Goal: Transaction & Acquisition: Purchase product/service

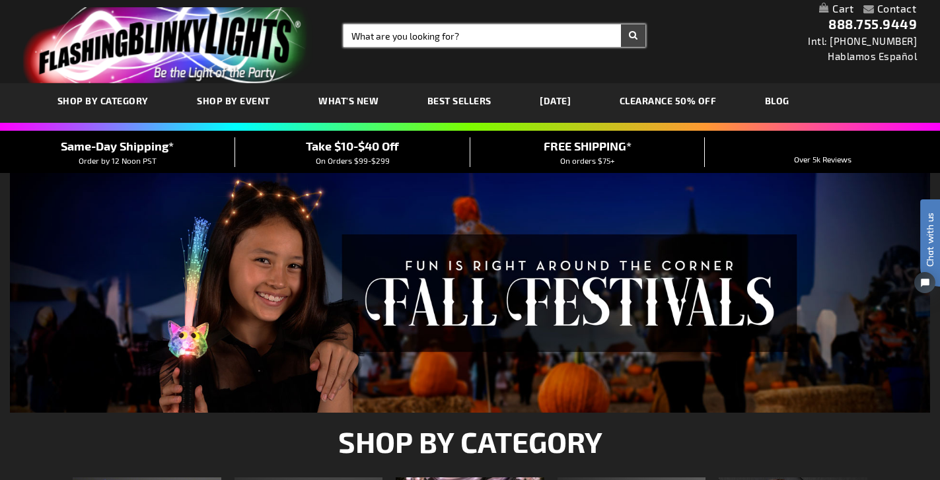
click at [388, 43] on input "Search" at bounding box center [495, 35] width 302 height 22
type input "Blinky light pin"
click at [633, 36] on button "Search" at bounding box center [633, 35] width 24 height 22
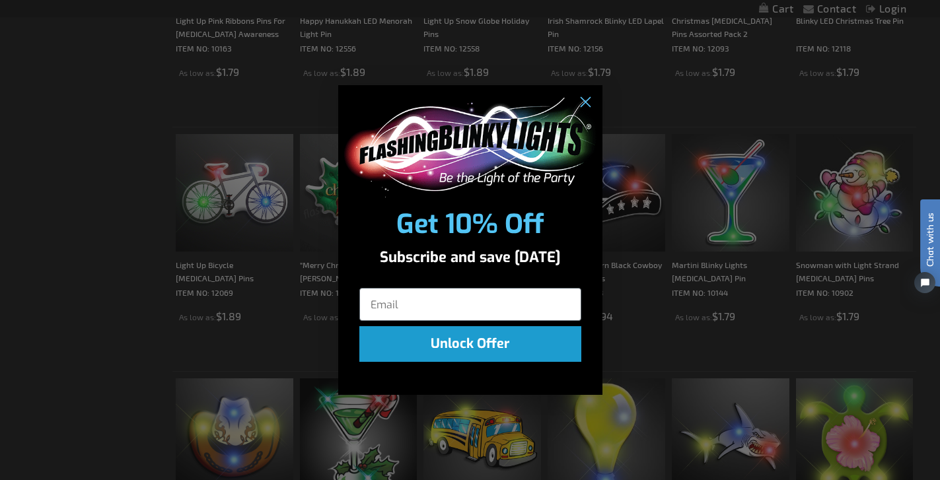
scroll to position [891, 0]
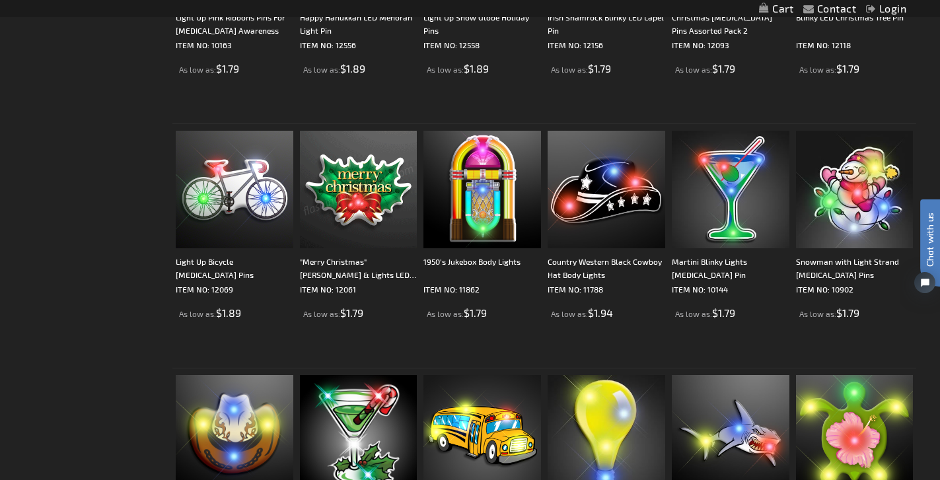
click at [79, 342] on div "Close dialog Get 10% Off Subscribe and save today Unlock Offer Submit" at bounding box center [470, 240] width 940 height 480
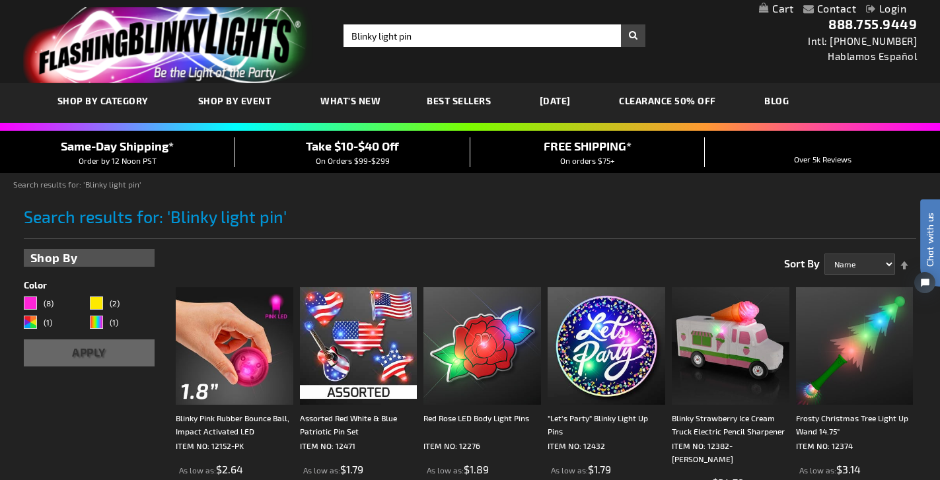
scroll to position [0, 0]
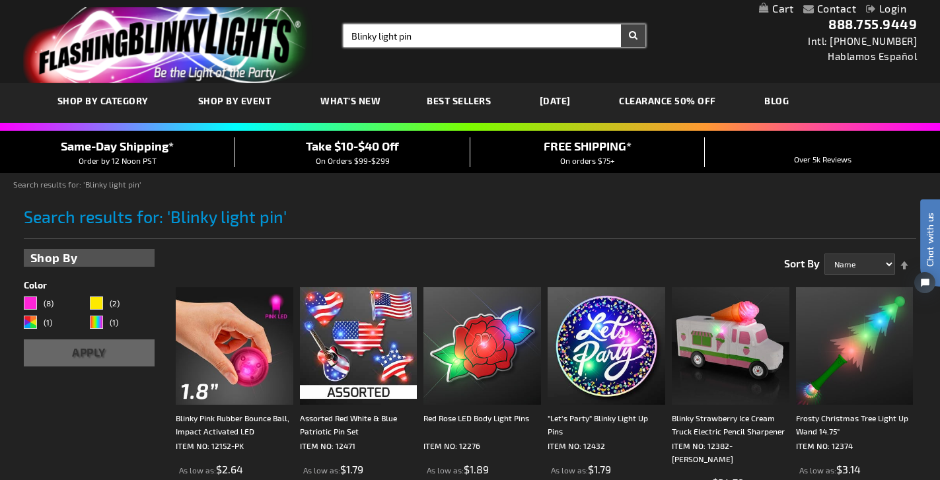
click at [442, 38] on input "Blinky light pin" at bounding box center [495, 35] width 302 height 22
type input "Blinky light pin champagne"
click at [633, 36] on button "Search" at bounding box center [633, 35] width 24 height 22
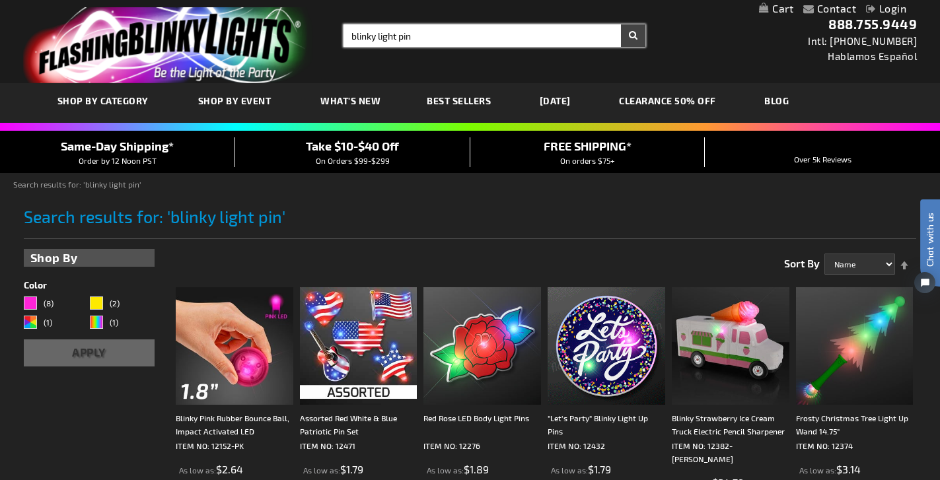
click at [453, 37] on input "blinky light pin" at bounding box center [495, 35] width 302 height 22
type input "b"
type input "champagne glass"
click at [633, 36] on button "Search" at bounding box center [633, 35] width 24 height 22
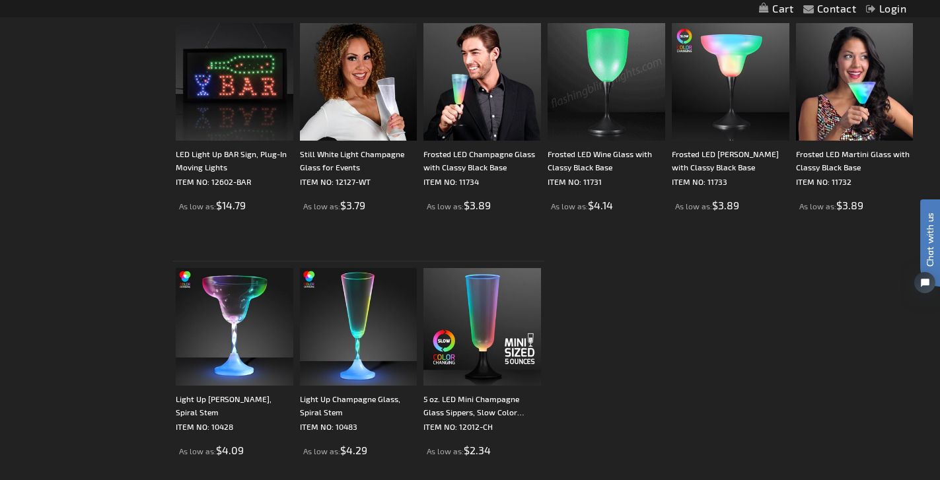
scroll to position [289, 0]
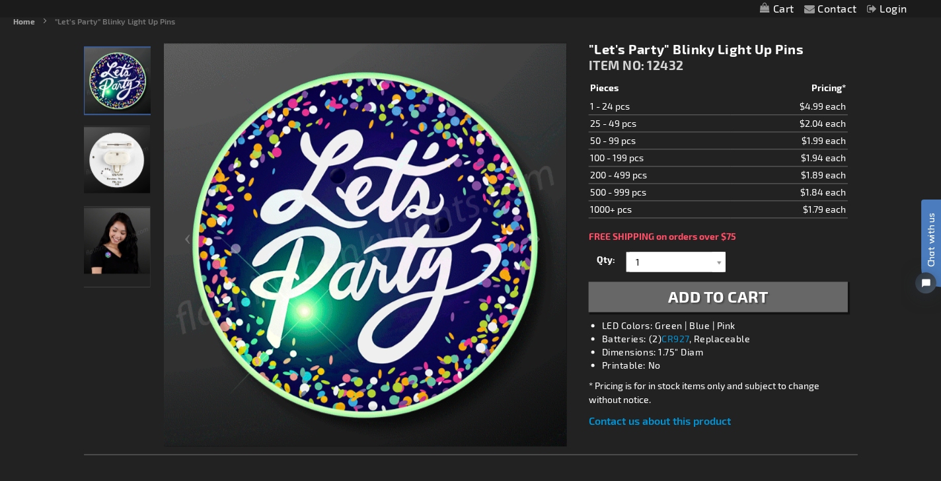
scroll to position [150, 0]
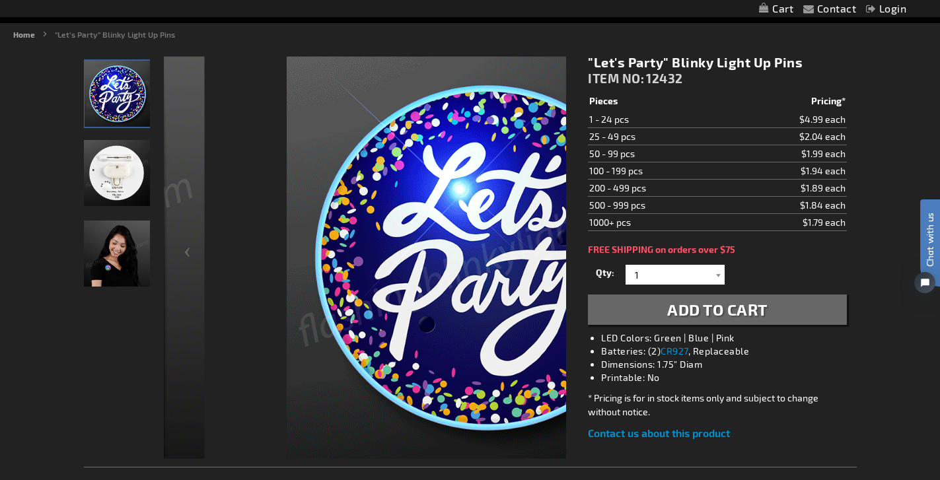
click at [430, 371] on img at bounding box center [488, 258] width 402 height 402
